Goal: Information Seeking & Learning: Learn about a topic

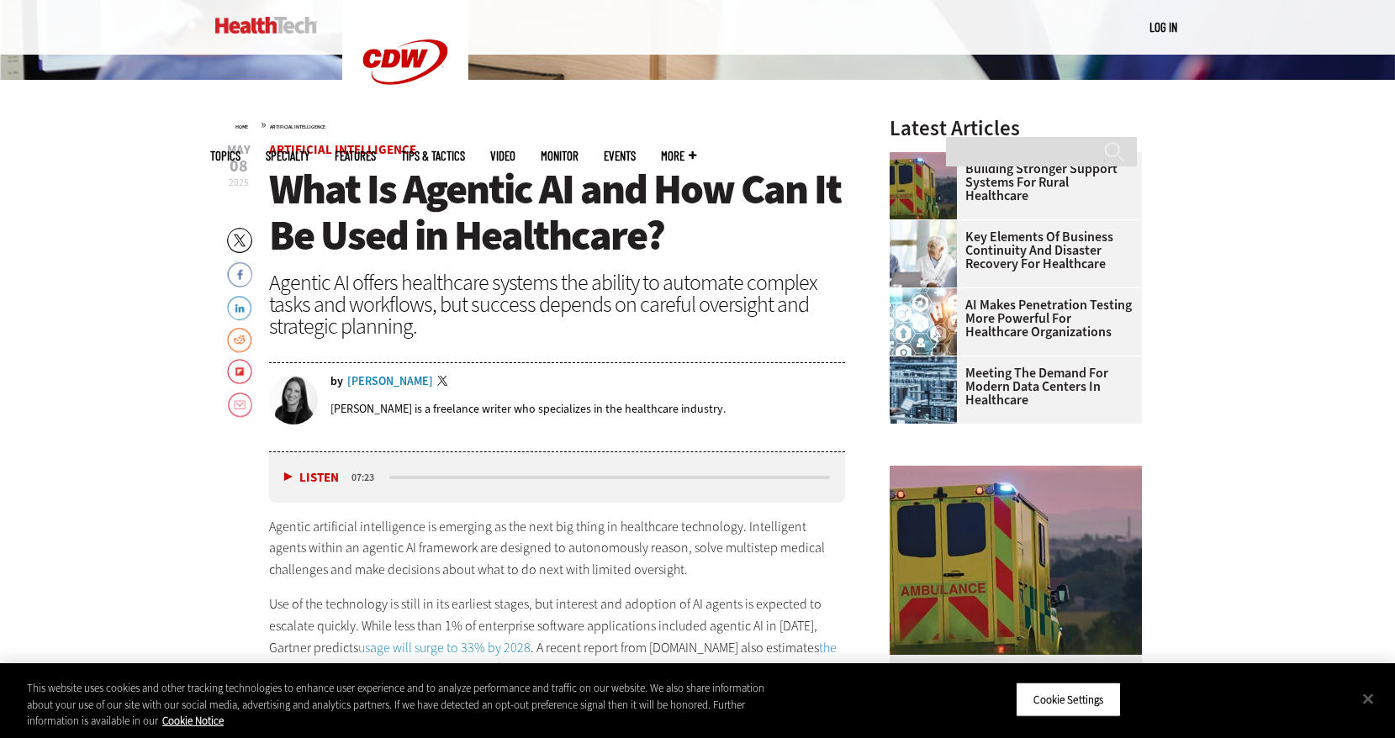
scroll to position [560, 0]
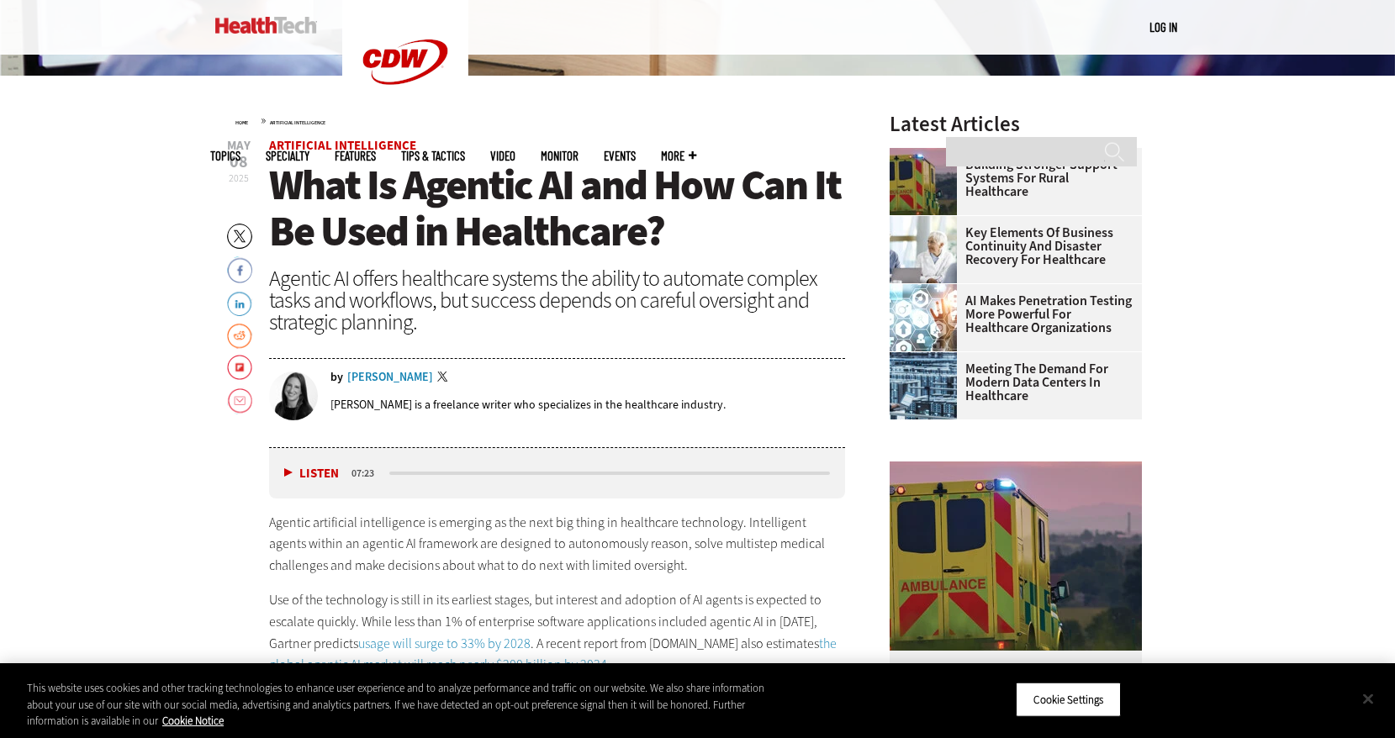
click at [1364, 703] on button "Close" at bounding box center [1368, 698] width 37 height 37
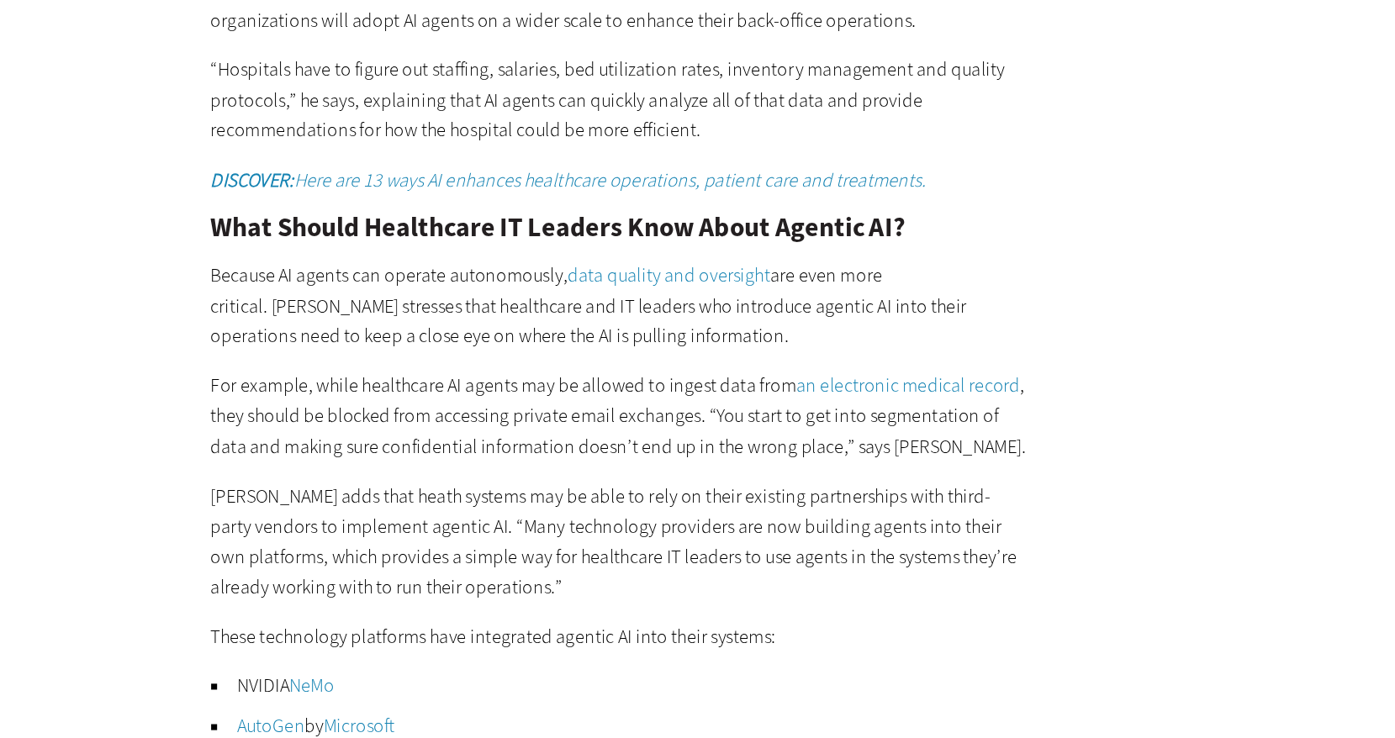
scroll to position [2750, 0]
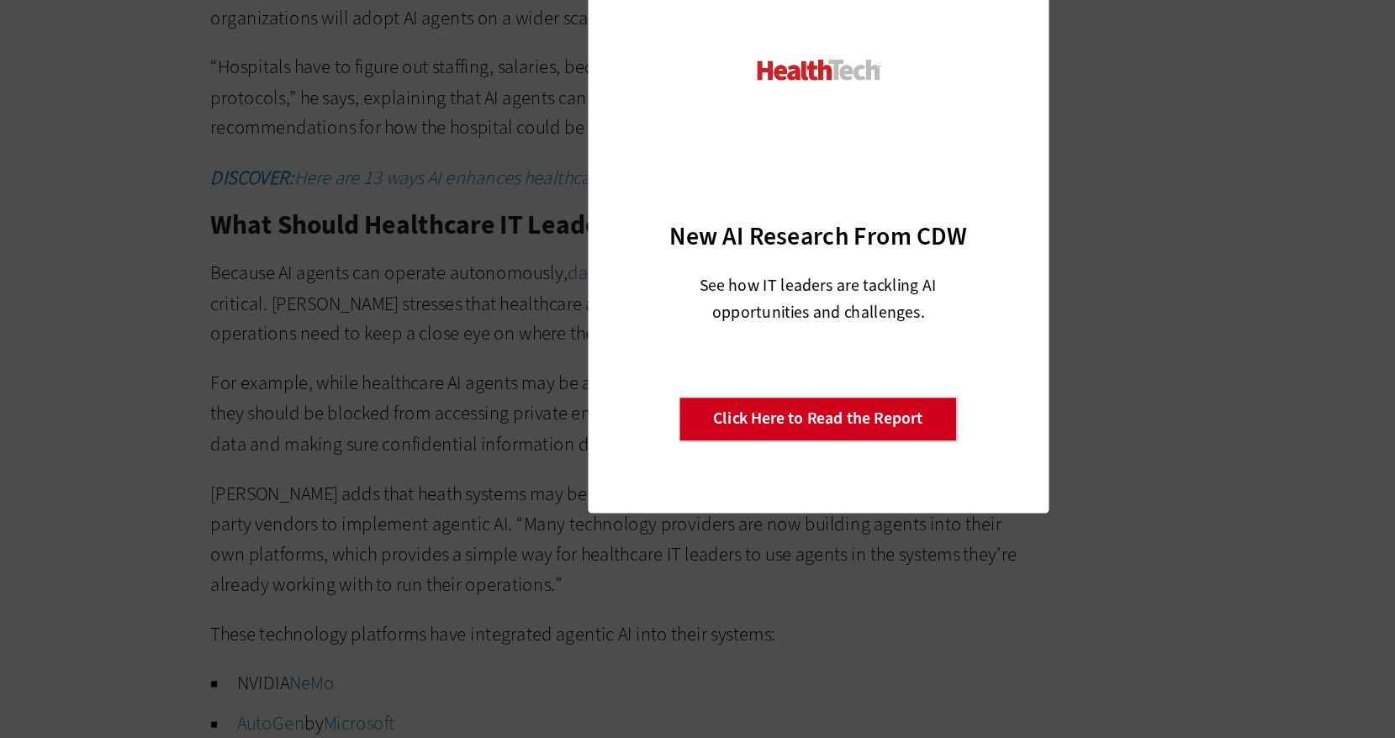
click at [897, 357] on div "Close New AI Research From CDW See how IT leaders are tackling AI opportunities…" at bounding box center [697, 369] width 1395 height 738
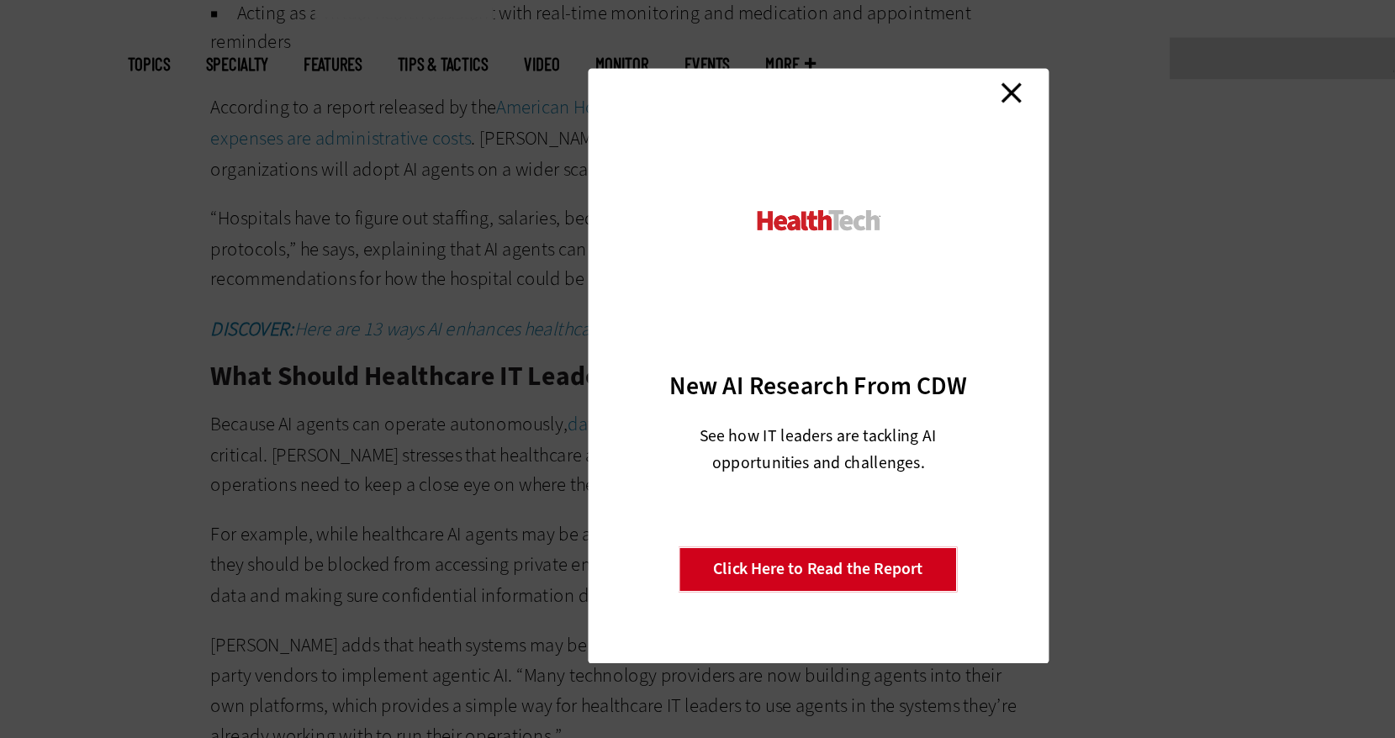
click at [833, 172] on link "Close" at bounding box center [834, 175] width 25 height 25
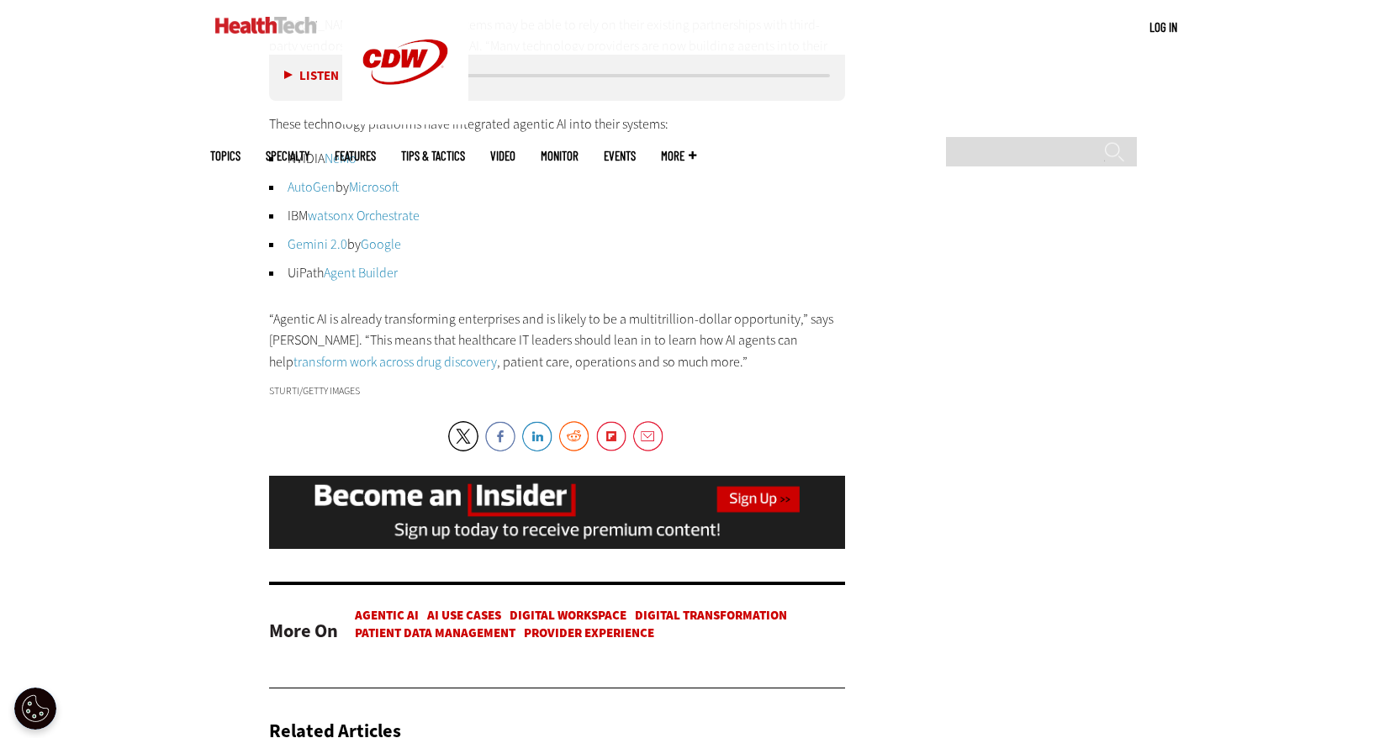
scroll to position [3278, 0]
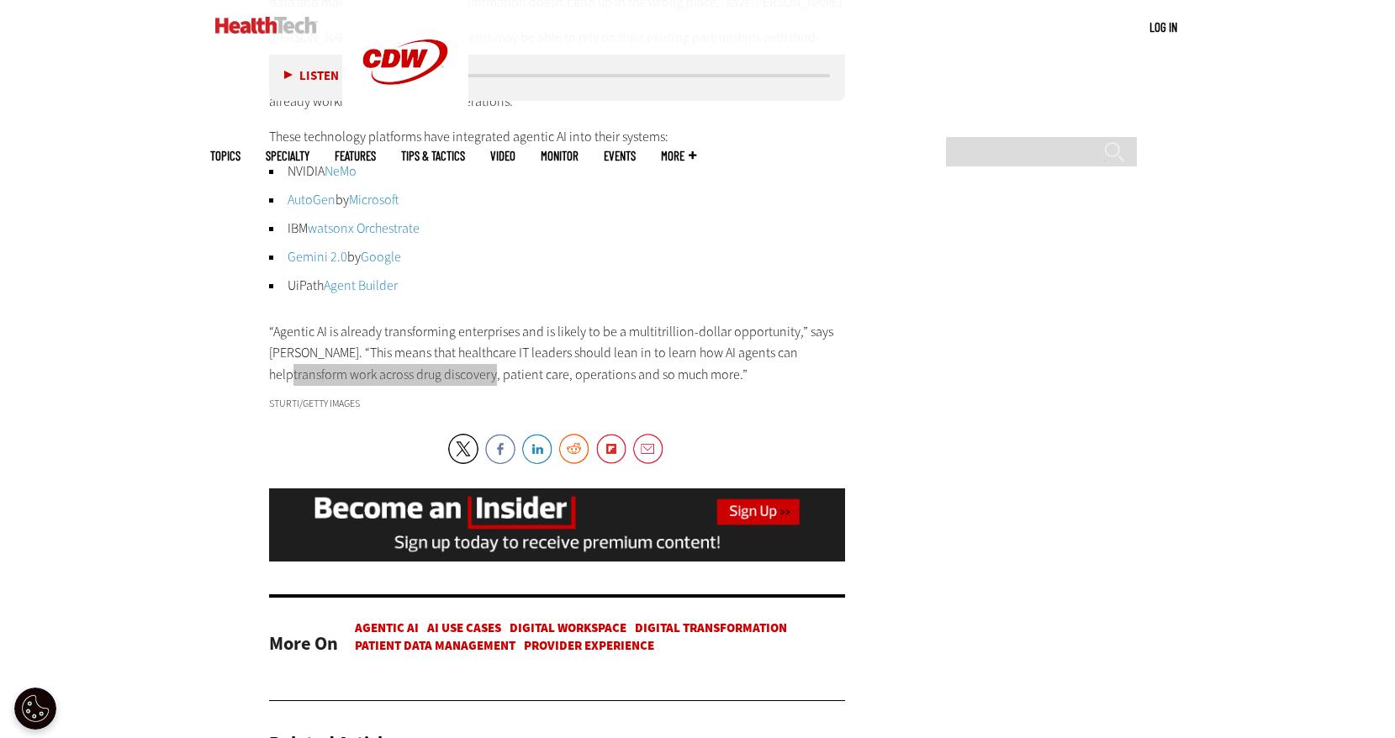
drag, startPoint x: 360, startPoint y: 372, endPoint x: 1241, endPoint y: 2, distance: 955.9
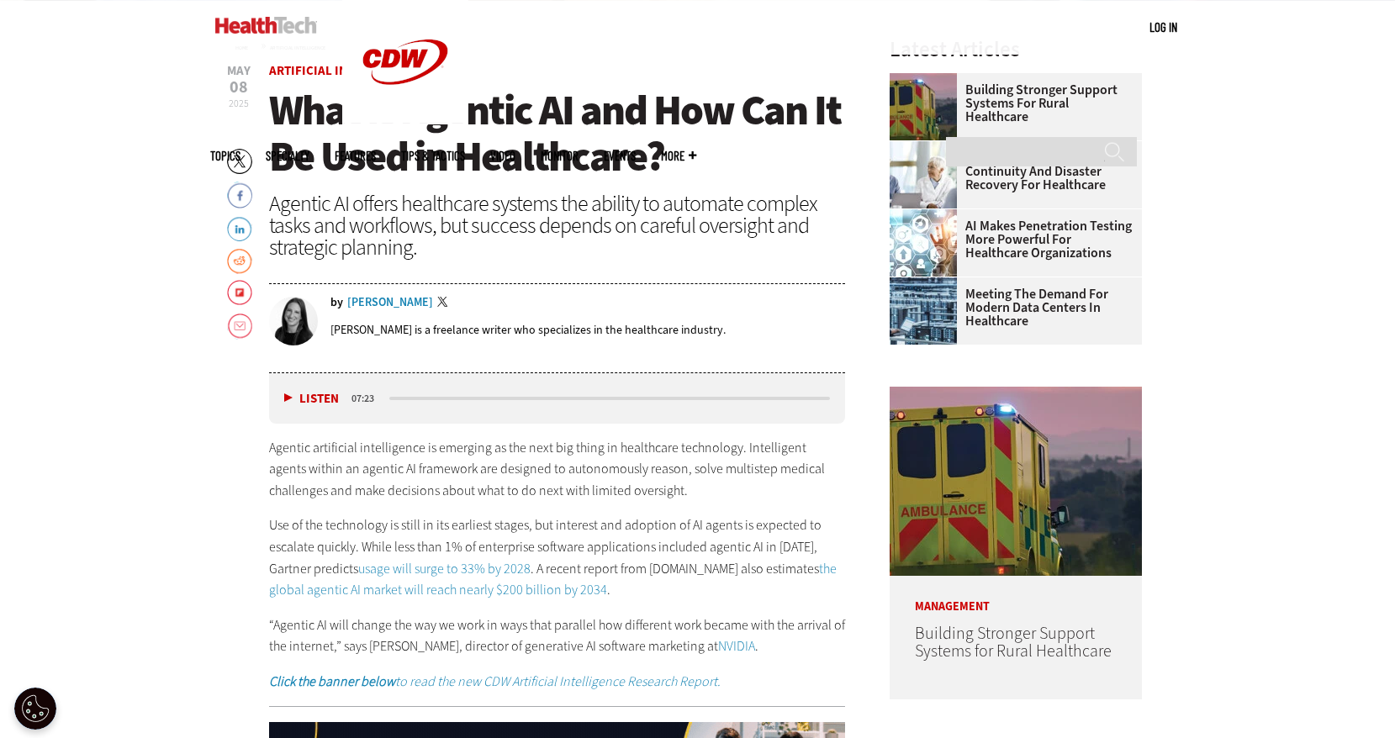
scroll to position [647, 0]
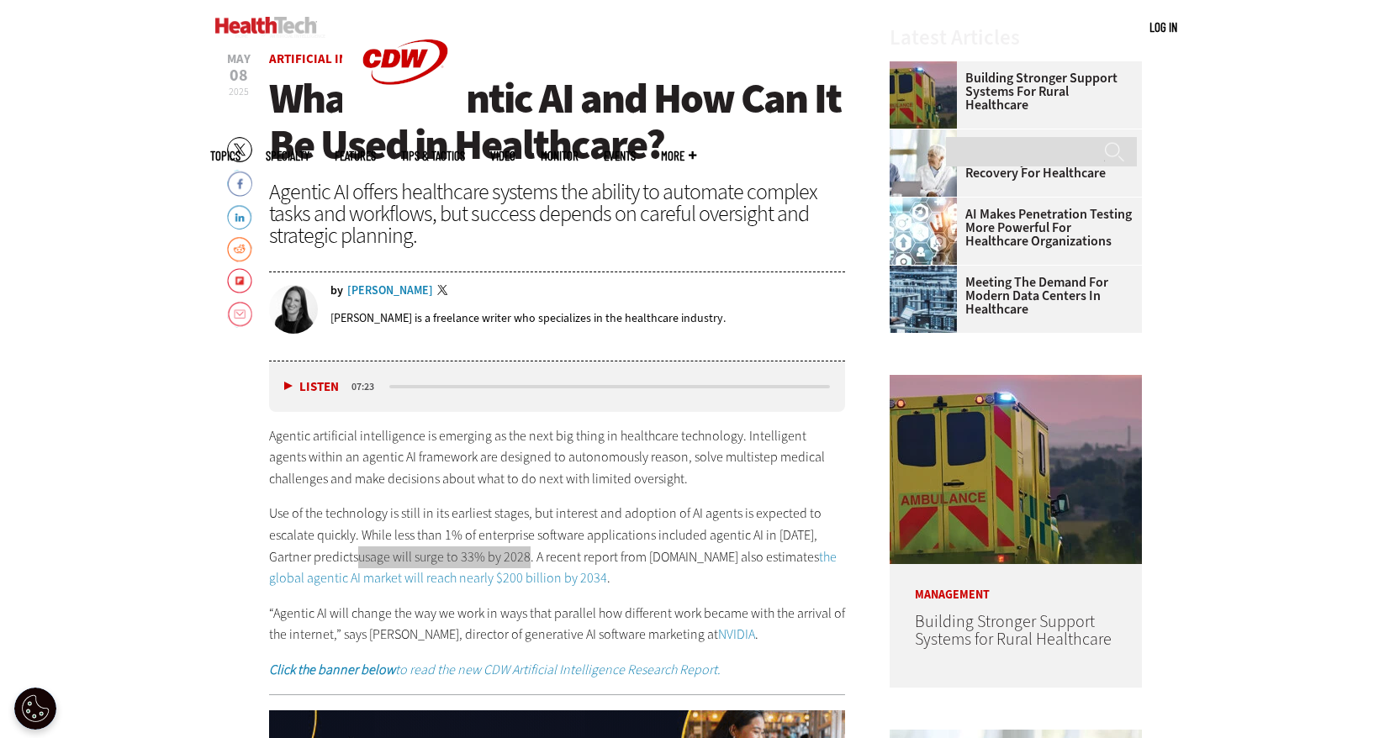
drag, startPoint x: 454, startPoint y: 557, endPoint x: 1181, endPoint y: 11, distance: 908.8
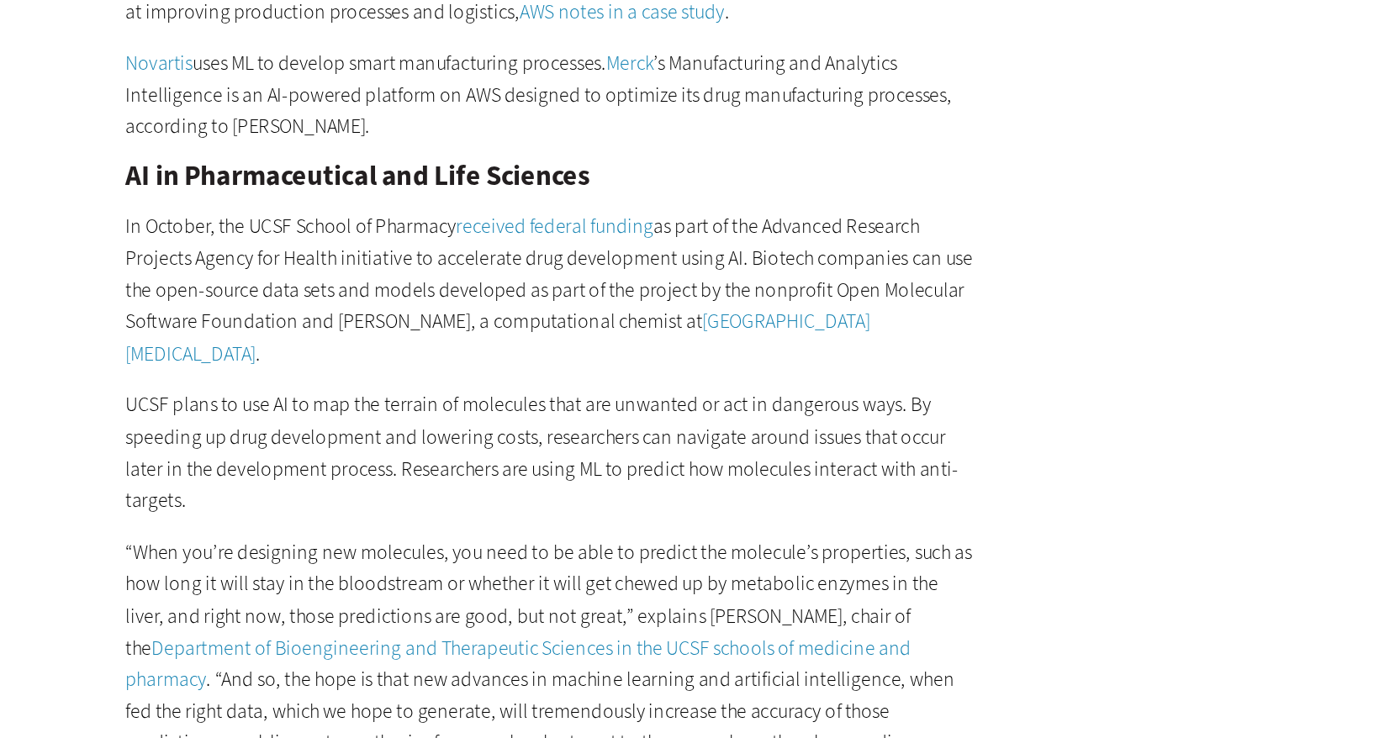
scroll to position [2155, 0]
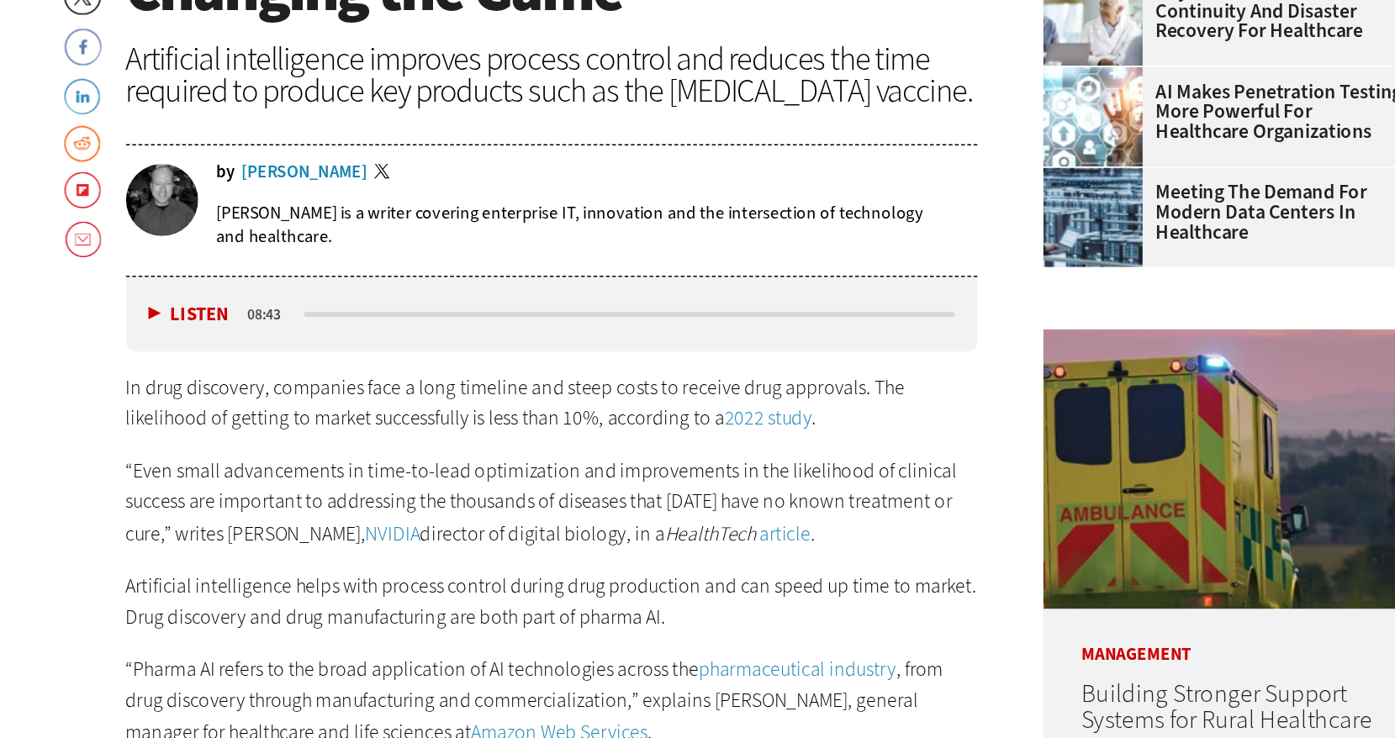
scroll to position [561, 0]
